Goal: Task Accomplishment & Management: Manage account settings

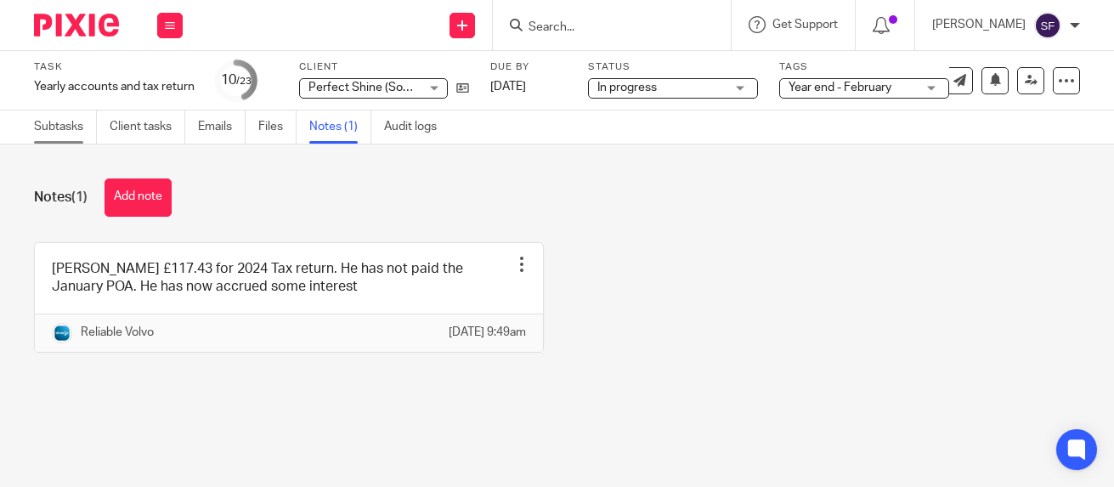
click at [51, 132] on link "Subtasks" at bounding box center [65, 126] width 63 height 33
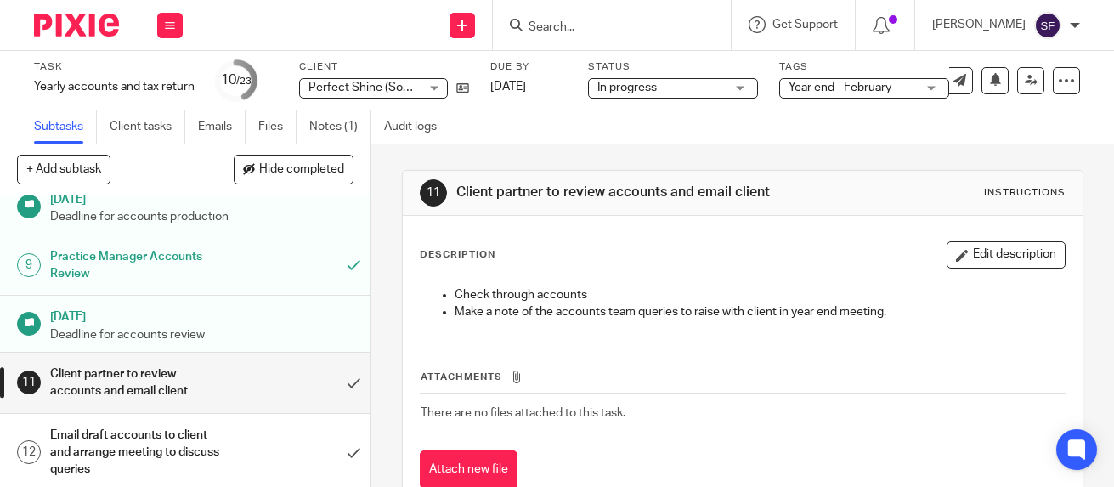
scroll to position [425, 0]
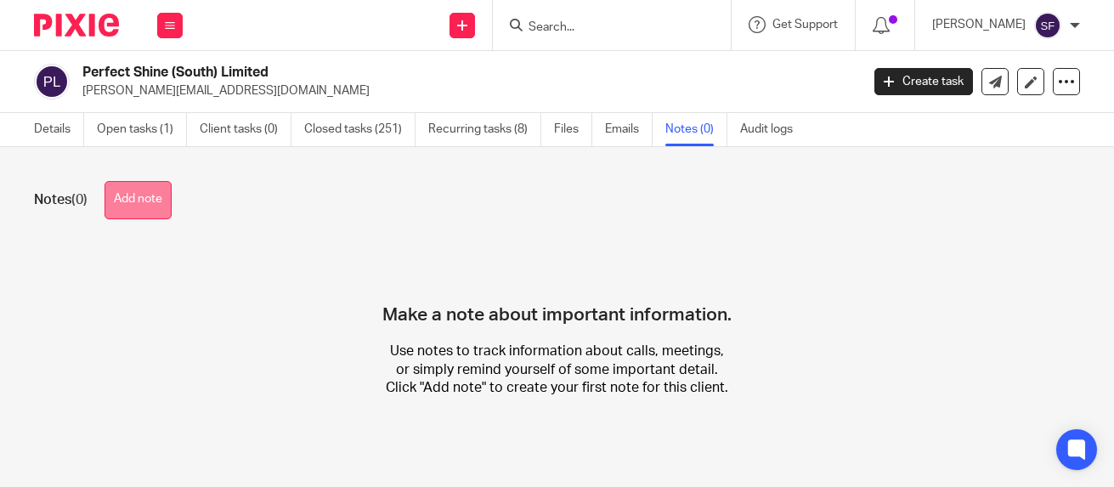
click at [134, 203] on button "Add note" at bounding box center [138, 200] width 67 height 38
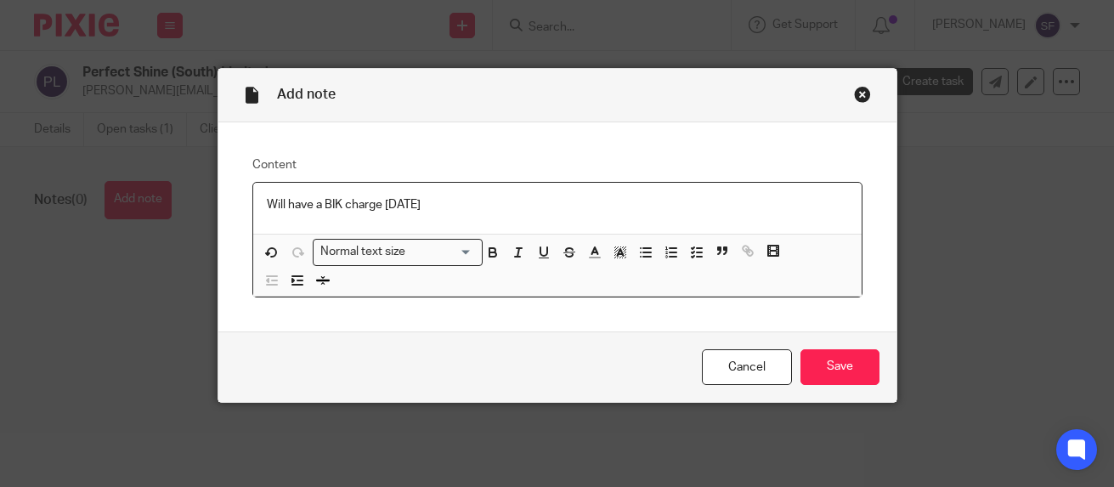
click at [495, 211] on p "Will have a BIK charge 5 April 2025" at bounding box center [557, 204] width 581 height 17
click at [834, 224] on div "Will have a BIK charge 5 April 2025" at bounding box center [557, 208] width 608 height 51
click at [862, 371] on input "Save" at bounding box center [839, 367] width 79 height 37
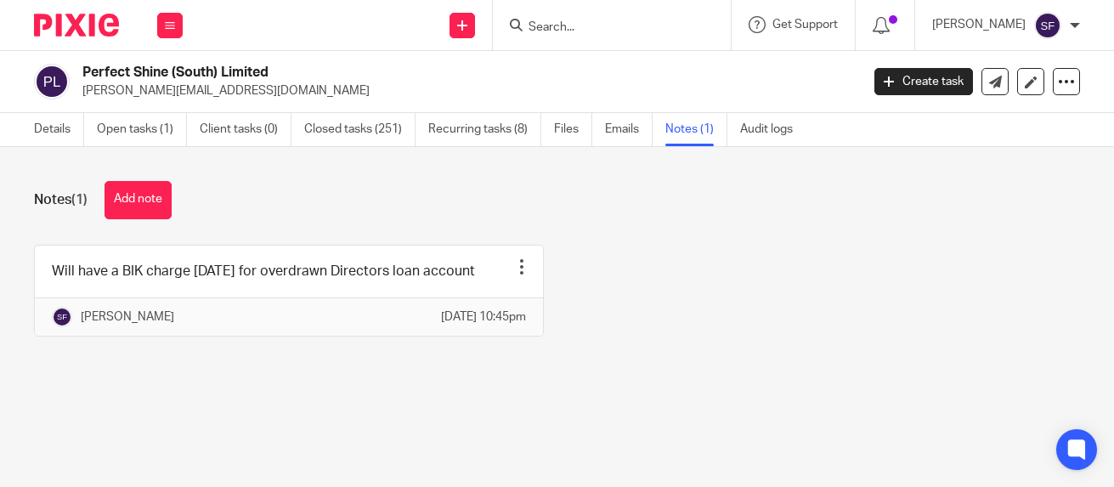
click at [293, 213] on div "Notes (1) Add note" at bounding box center [557, 200] width 1046 height 38
